Goal: Navigation & Orientation: Find specific page/section

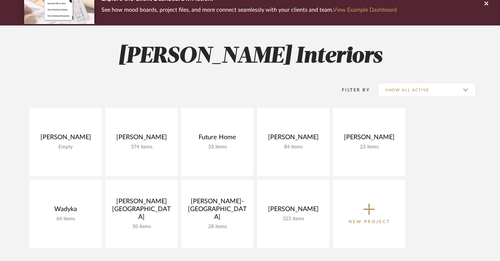
scroll to position [68, 0]
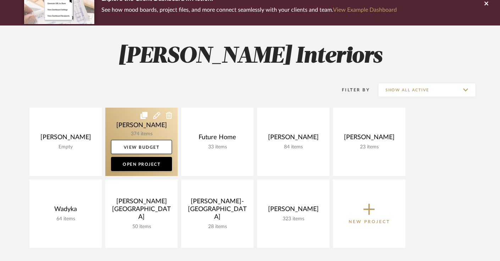
click at [128, 129] on link at bounding box center [141, 142] width 72 height 68
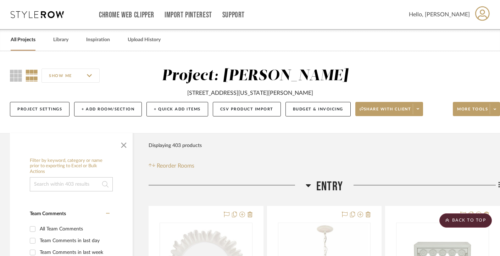
scroll to position [0, 1]
click at [17, 78] on icon at bounding box center [16, 76] width 12 height 12
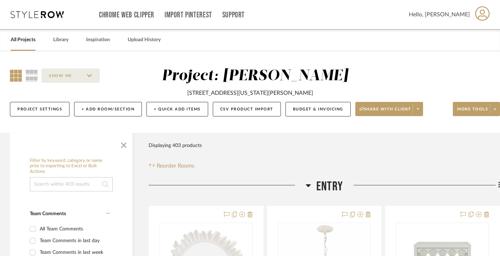
click at [28, 40] on link "All Projects" at bounding box center [23, 40] width 25 height 10
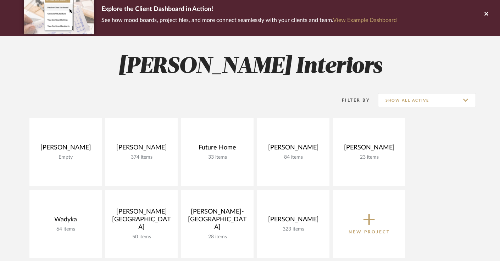
scroll to position [69, 0]
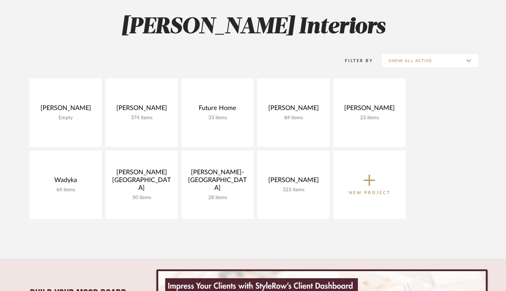
scroll to position [100, 0]
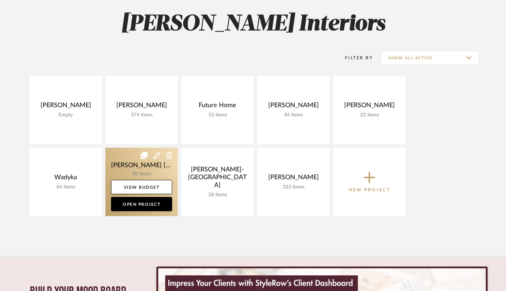
click at [167, 169] on link at bounding box center [141, 182] width 72 height 68
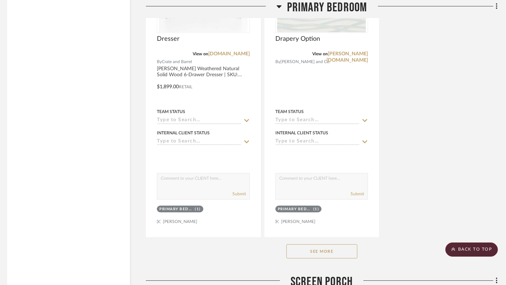
scroll to position [6644, 4]
